Goal: Task Accomplishment & Management: Complete application form

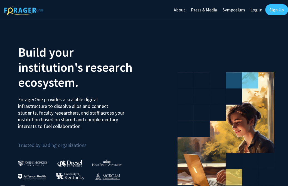
click at [268, 10] on link "Sign Up" at bounding box center [276, 9] width 23 height 11
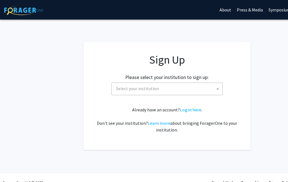
click at [130, 91] on span "Select your institution" at bounding box center [168, 88] width 109 height 11
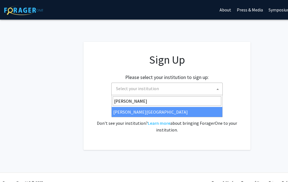
type input "[PERSON_NAME]"
select select "21"
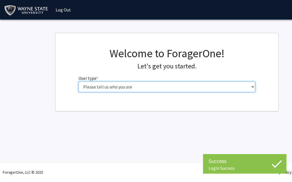
click at [115, 86] on select "Please tell us who you are Undergraduate Student Master's Student Doctoral Cand…" at bounding box center [167, 86] width 177 height 11
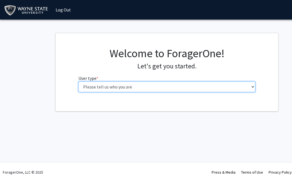
select select "1: undergrad"
click at [79, 81] on select "Please tell us who you are Undergraduate Student Master's Student Doctoral Cand…" at bounding box center [167, 86] width 177 height 11
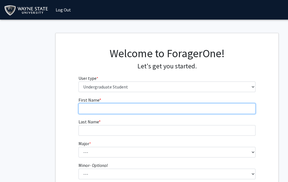
click at [94, 106] on input "First Name * required" at bounding box center [167, 108] width 177 height 11
type input "[PERSON_NAME]"
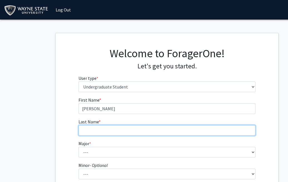
click at [95, 128] on input "Last Name * required" at bounding box center [167, 130] width 177 height 11
type input "[PERSON_NAME]"
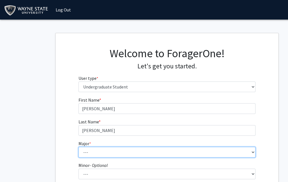
click at [95, 152] on select "--- Accounting African American Studies Anthropology [MEDICAL_DATA] Arabic for …" at bounding box center [167, 151] width 177 height 11
click at [79, 146] on select "--- Accounting African American Studies Anthropology [MEDICAL_DATA] Arabic for …" at bounding box center [167, 151] width 177 height 11
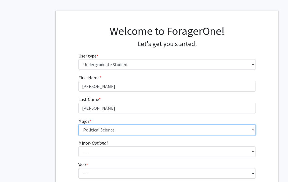
scroll to position [24, 0]
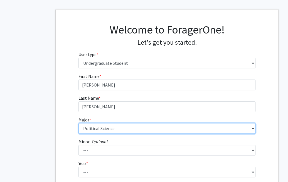
click at [83, 128] on select "--- Accounting African American Studies Anthropology [MEDICAL_DATA] Arabic for …" at bounding box center [167, 128] width 177 height 11
select select "73: 1853"
click at [79, 123] on select "--- Accounting African American Studies Anthropology Applied Behavior Analysis …" at bounding box center [167, 128] width 177 height 11
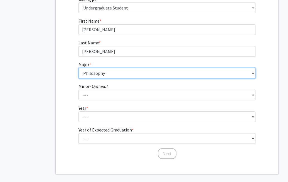
scroll to position [82, 0]
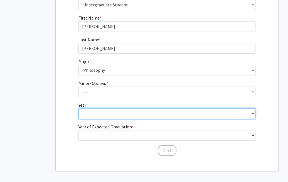
click at [85, 114] on select "--- First-year Sophomore Junior Senior Postbaccalaureate Certificate" at bounding box center [167, 113] width 177 height 11
select select "5: postbaccalaureate_certificate"
click at [79, 108] on select "--- First-year Sophomore Junior Senior Postbaccalaureate Certificate" at bounding box center [167, 113] width 177 height 11
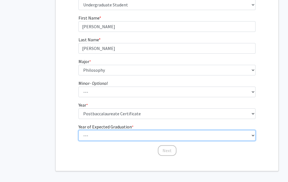
click at [85, 136] on select "--- 2025 2026 2027 2028 2029 2030 2031 2032 2033 2034" at bounding box center [167, 135] width 177 height 11
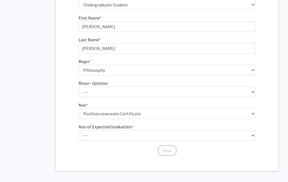
click at [62, 77] on div "First Name * required Sahil Last Name * required Patel Major * required --- Acc…" at bounding box center [167, 84] width 223 height 141
